Goal: Task Accomplishment & Management: Manage account settings

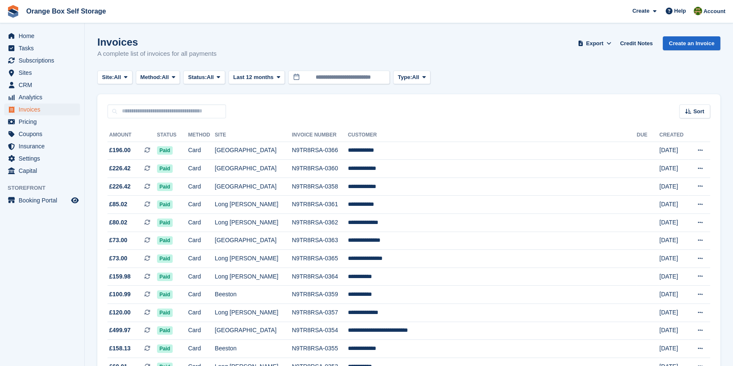
click at [24, 275] on aside "Home Tasks Subscriptions Subscriptions Subscriptions Contracts Price increases …" at bounding box center [42, 185] width 84 height 324
click at [220, 78] on icon at bounding box center [218, 77] width 3 height 6
click at [218, 143] on link "Open" at bounding box center [224, 142] width 74 height 15
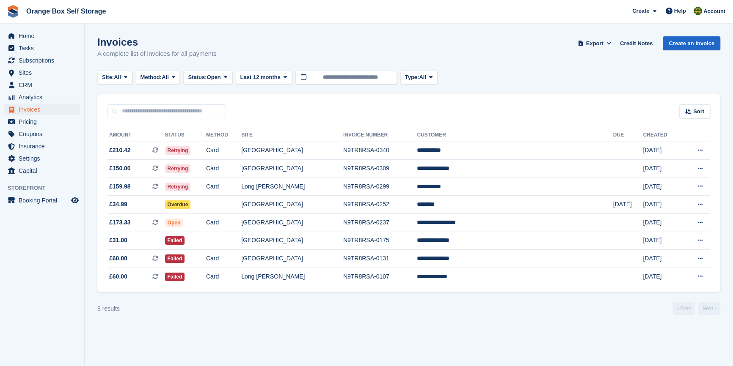
click at [33, 280] on aside "Home Tasks Subscriptions Subscriptions Subscriptions Contracts Price increases …" at bounding box center [42, 185] width 84 height 324
click at [197, 333] on section "Invoices A complete list of invoices for all payments Export Export Invoices Ex…" at bounding box center [409, 183] width 648 height 366
click at [206, 239] on td "Failed" at bounding box center [185, 241] width 41 height 18
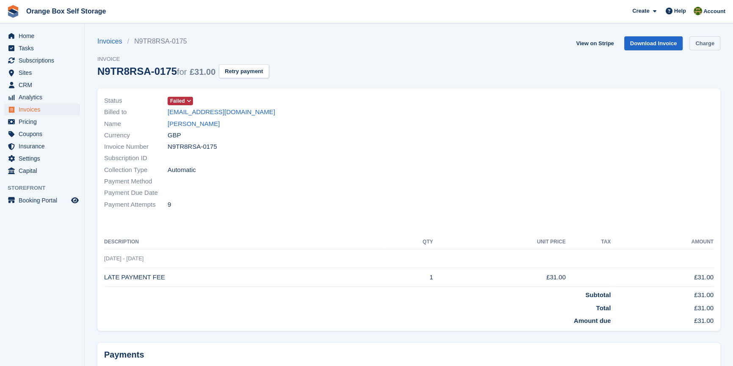
click at [704, 46] on link "Charge" at bounding box center [704, 43] width 31 height 14
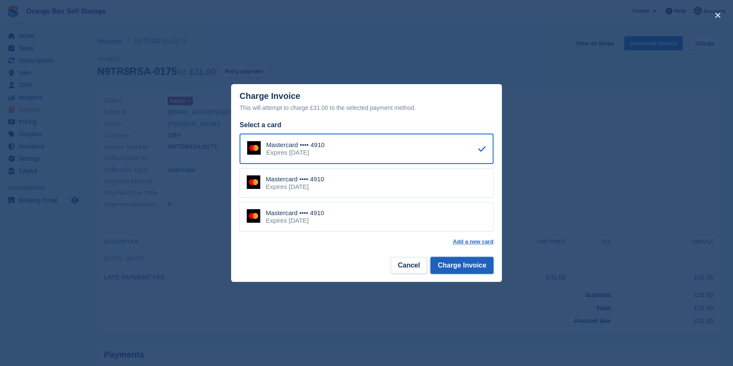
click at [473, 270] on button "Charge Invoice" at bounding box center [461, 265] width 63 height 17
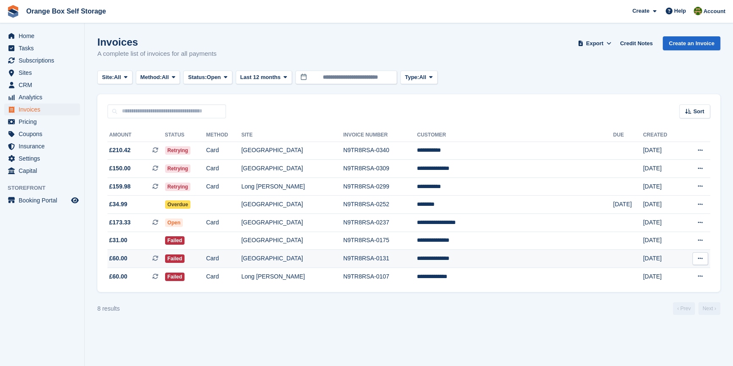
click at [241, 261] on td "Card" at bounding box center [223, 259] width 35 height 18
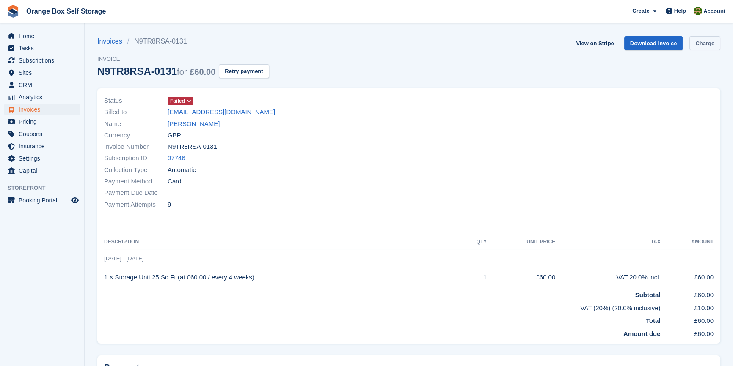
click at [712, 41] on link "Charge" at bounding box center [704, 43] width 31 height 14
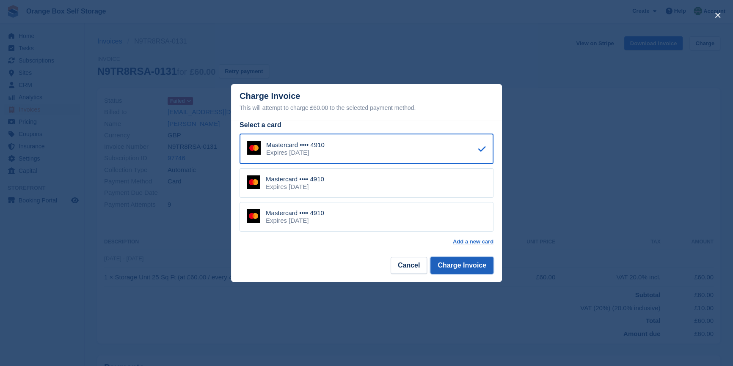
click at [452, 271] on button "Charge Invoice" at bounding box center [461, 265] width 63 height 17
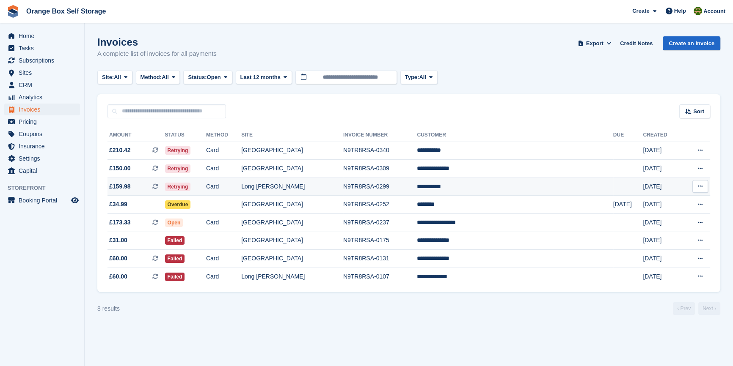
click at [206, 193] on td "Retrying" at bounding box center [185, 187] width 41 height 18
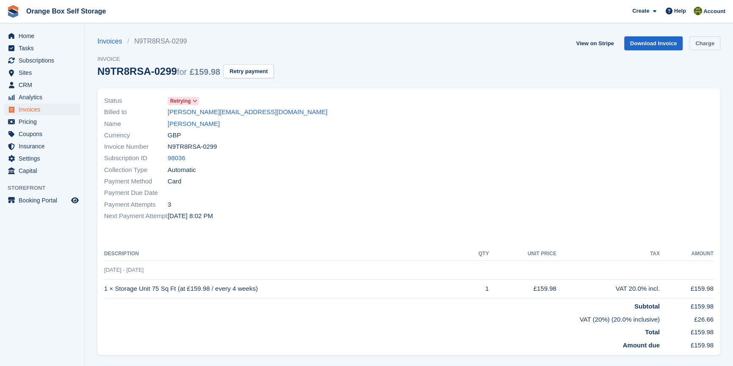
click at [704, 43] on link "Charge" at bounding box center [704, 43] width 31 height 14
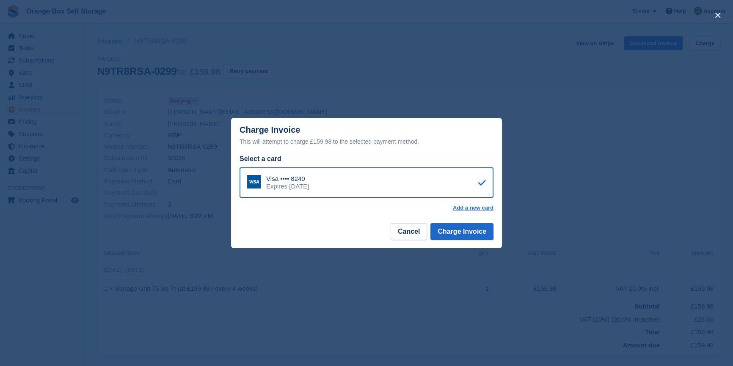
click at [466, 223] on footer "Cancel Charge Invoice" at bounding box center [366, 235] width 271 height 27
click at [468, 229] on button "Charge Invoice" at bounding box center [461, 231] width 63 height 17
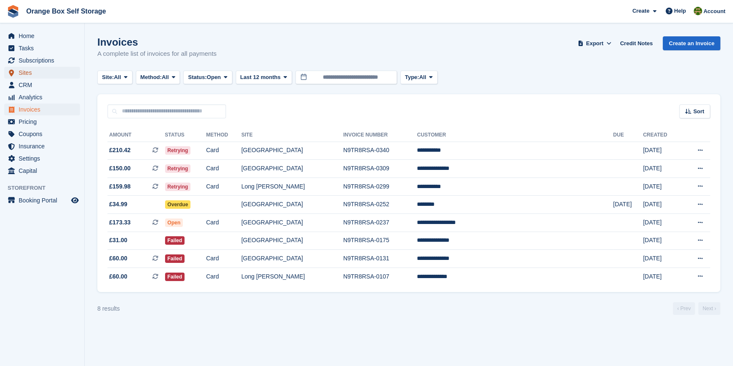
click at [30, 71] on span "Sites" at bounding box center [44, 73] width 51 height 12
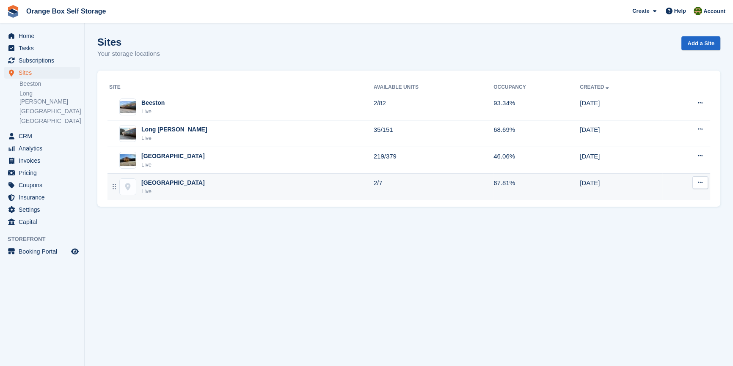
click at [184, 190] on div "Furnace Road Live" at bounding box center [241, 187] width 264 height 17
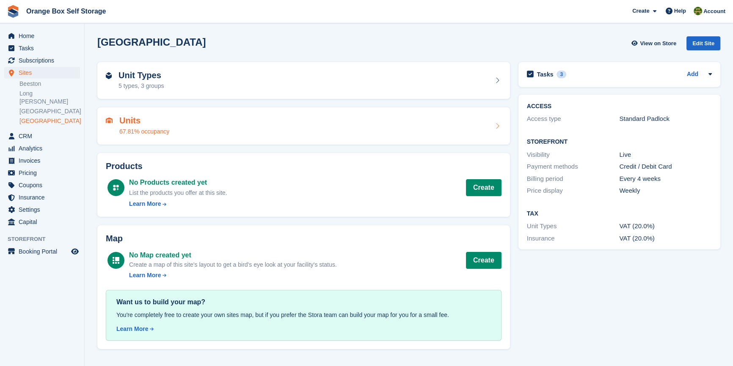
click at [234, 133] on div "Units 67.81% occupancy" at bounding box center [304, 126] width 396 height 20
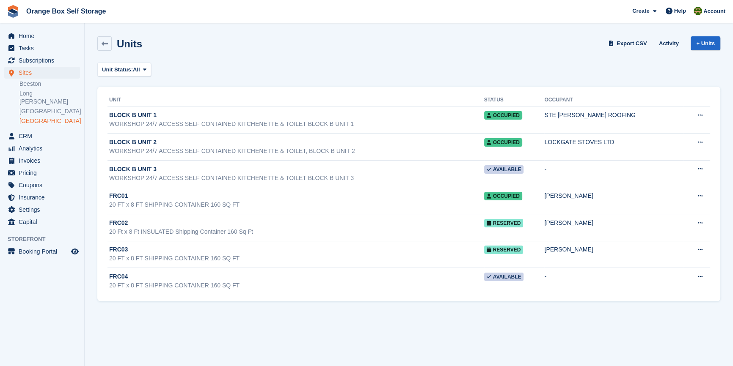
click at [418, 341] on section "Units Export CSV Activity + Units Unit Status: All All Available Reserved Occup…" at bounding box center [409, 183] width 648 height 366
click at [70, 275] on aside "Home Tasks Subscriptions Subscriptions Subscriptions Contracts Price increases …" at bounding box center [42, 185] width 84 height 324
click at [327, 362] on section "Units Export CSV Activity + Units Unit Status: All All Available Reserved Occup…" at bounding box center [409, 183] width 648 height 366
click at [328, 345] on section "Units Export CSV Activity + Units Unit Status: All All Available Reserved Occup…" at bounding box center [409, 183] width 648 height 366
click at [37, 90] on link "Long [PERSON_NAME]" at bounding box center [49, 98] width 61 height 16
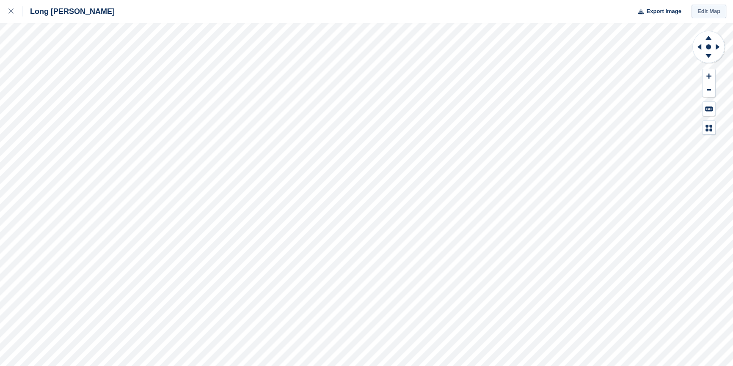
click at [702, 6] on link "Edit Map" at bounding box center [708, 12] width 35 height 14
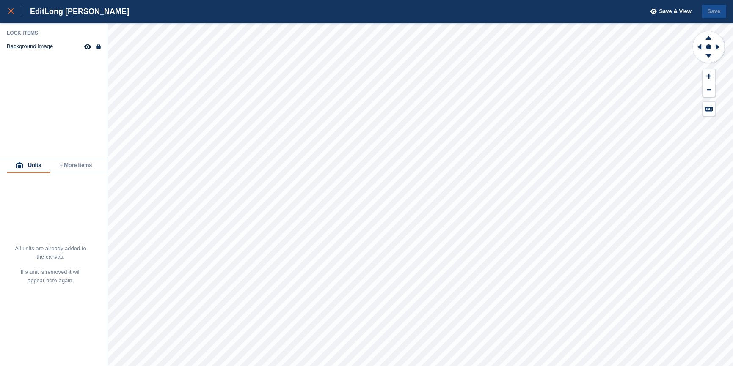
click at [14, 18] on link at bounding box center [11, 11] width 22 height 23
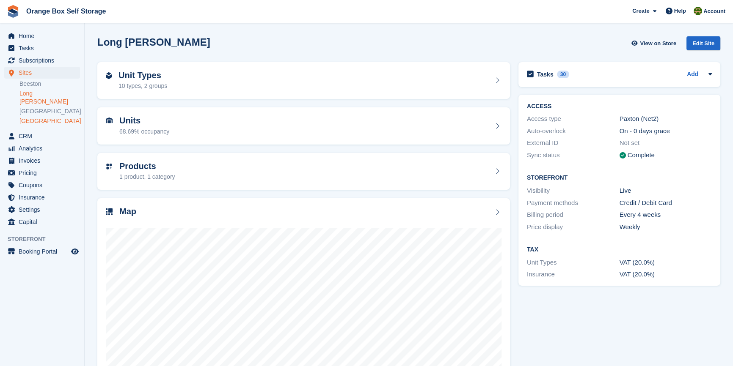
click at [30, 117] on link "[GEOGRAPHIC_DATA]" at bounding box center [49, 121] width 61 height 8
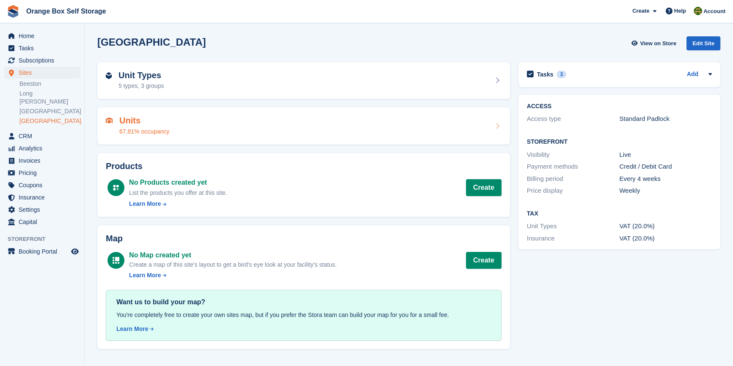
click at [178, 119] on div "Units 67.81% occupancy" at bounding box center [304, 126] width 396 height 20
